Goal: Task Accomplishment & Management: Use online tool/utility

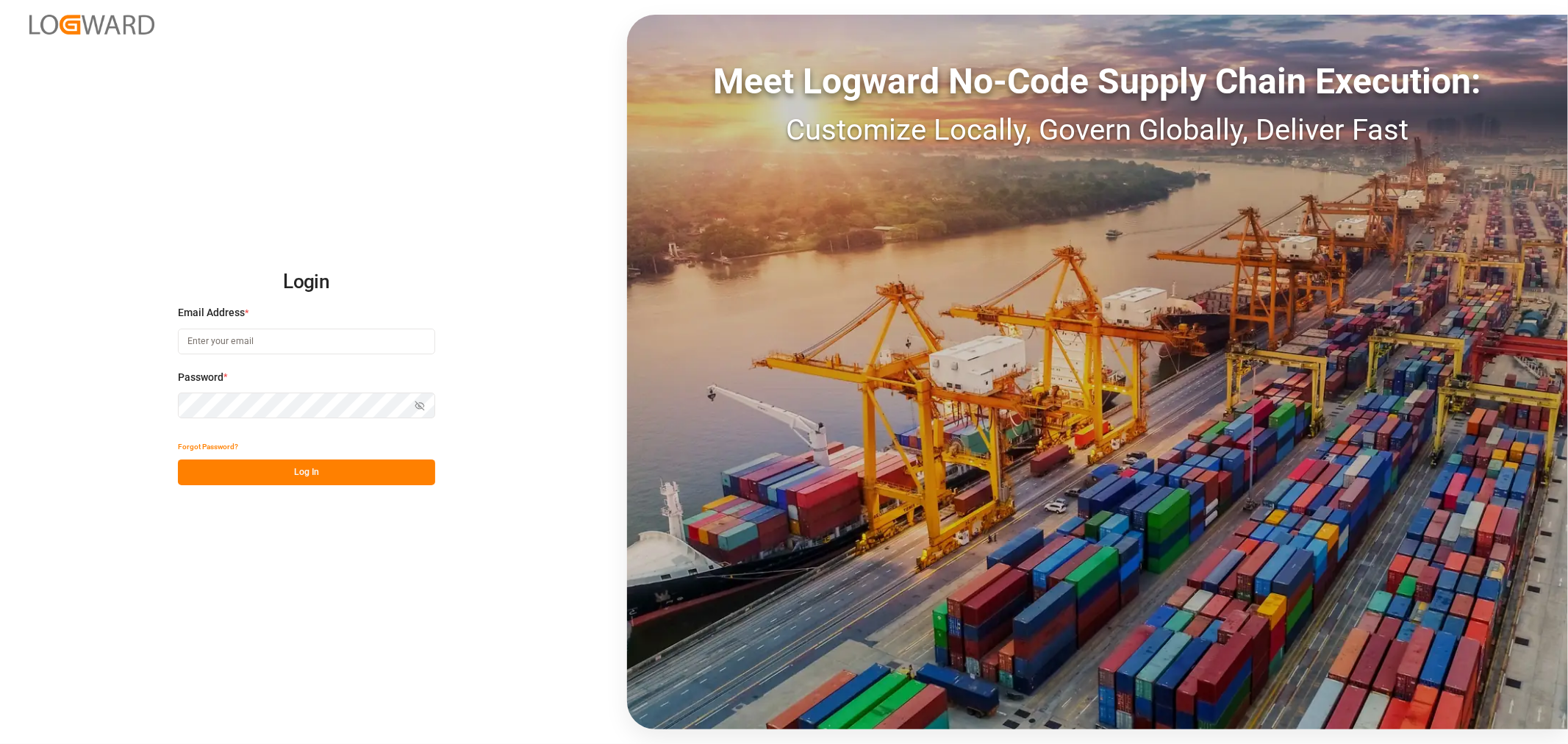
type input "[PERSON_NAME][EMAIL_ADDRESS][DOMAIN_NAME]"
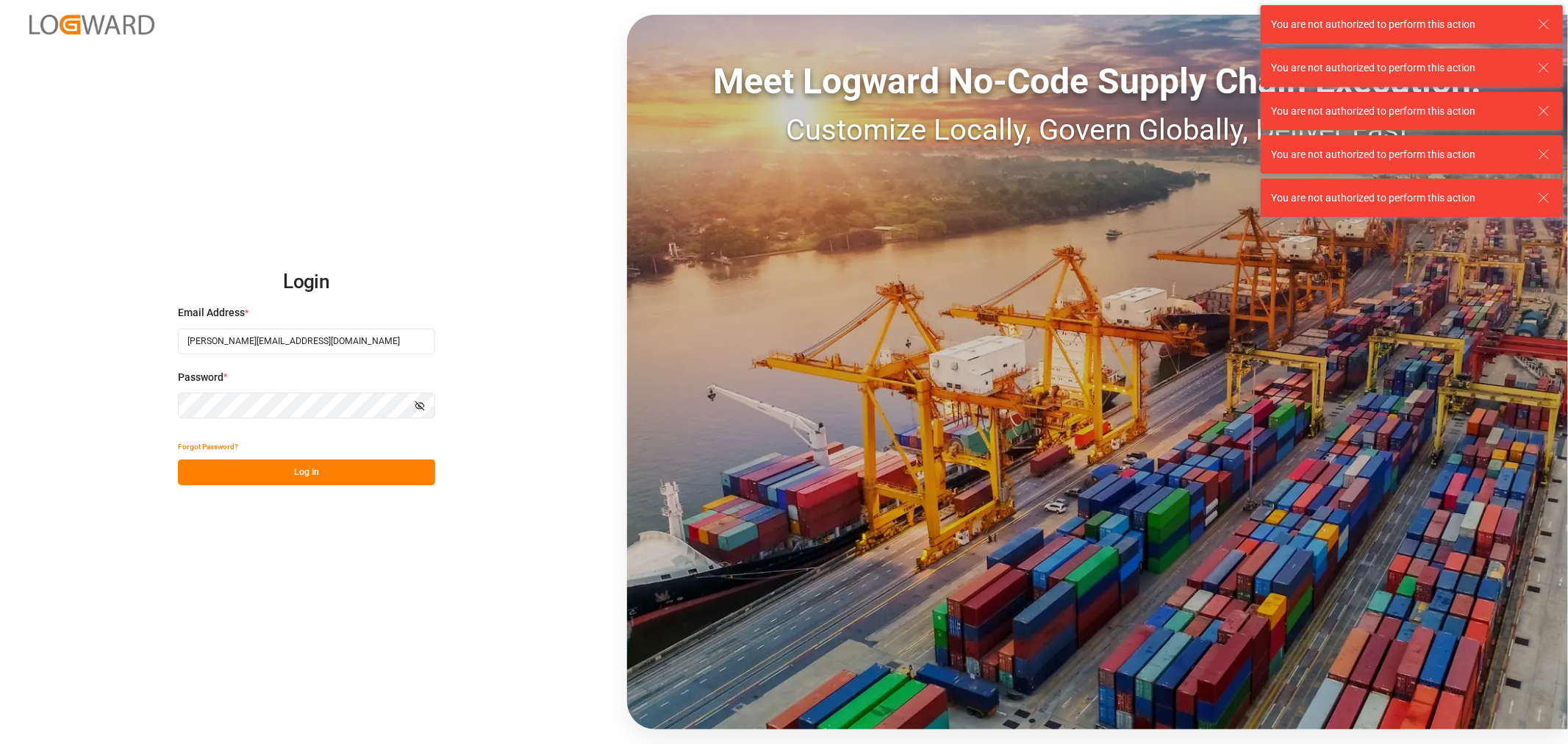
click at [289, 475] on button "Log In" at bounding box center [306, 471] width 257 height 26
